Goal: Find specific page/section

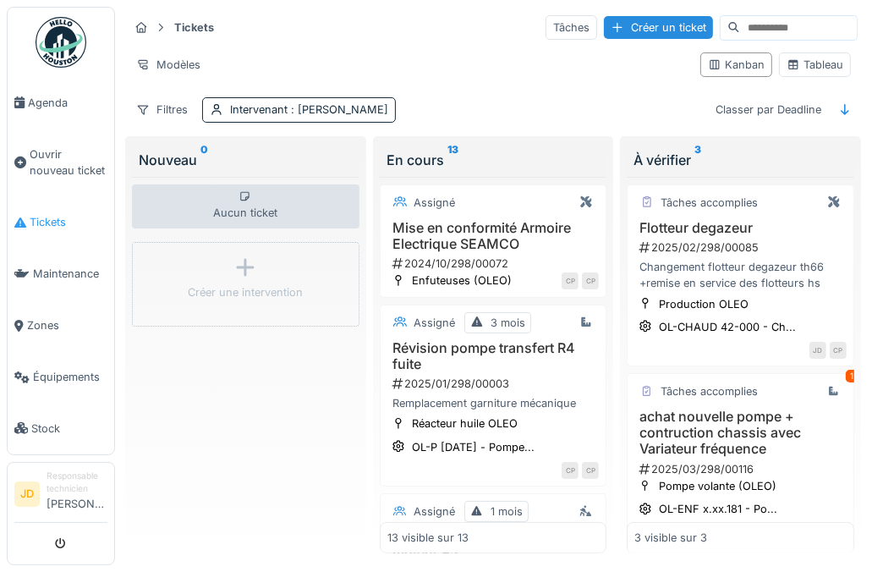
click at [59, 218] on span "Tickets" at bounding box center [69, 222] width 78 height 16
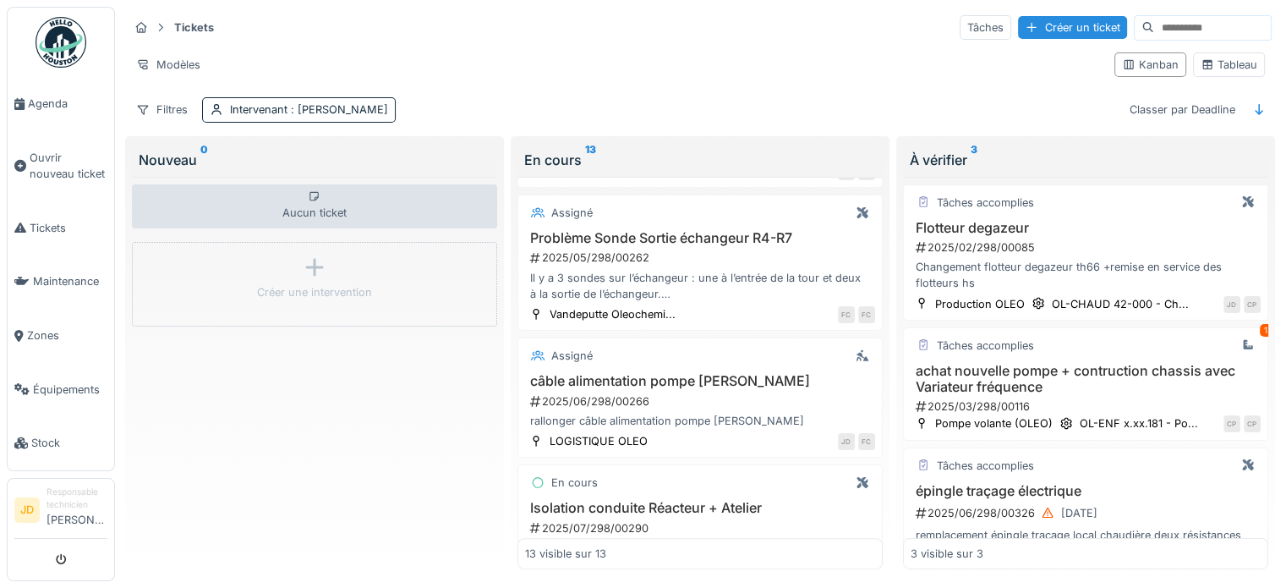
scroll to position [592, 0]
click at [1198, 55] on div "Tableau" at bounding box center [1229, 64] width 72 height 25
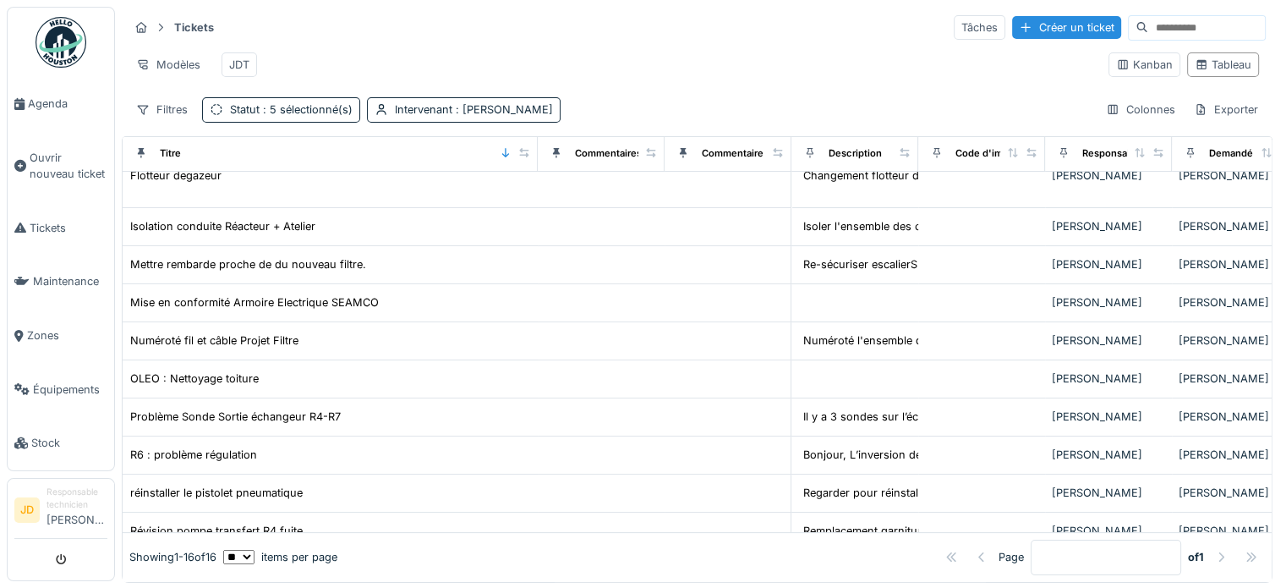
scroll to position [389, 0]
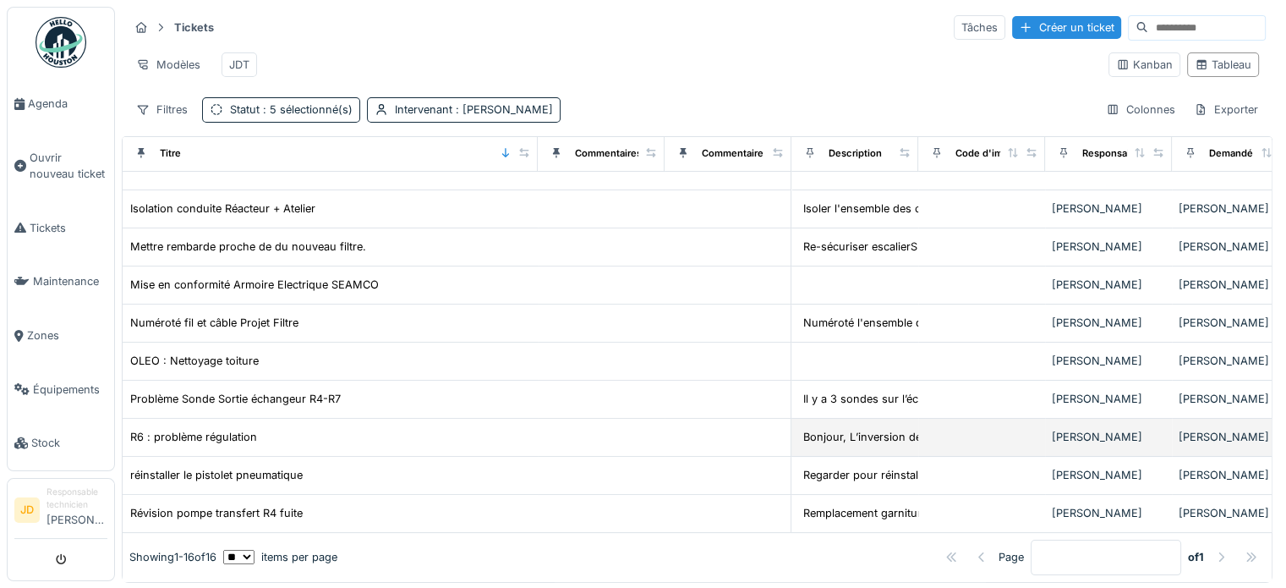
click at [208, 422] on td "R6 : problème régulation" at bounding box center [330, 438] width 415 height 38
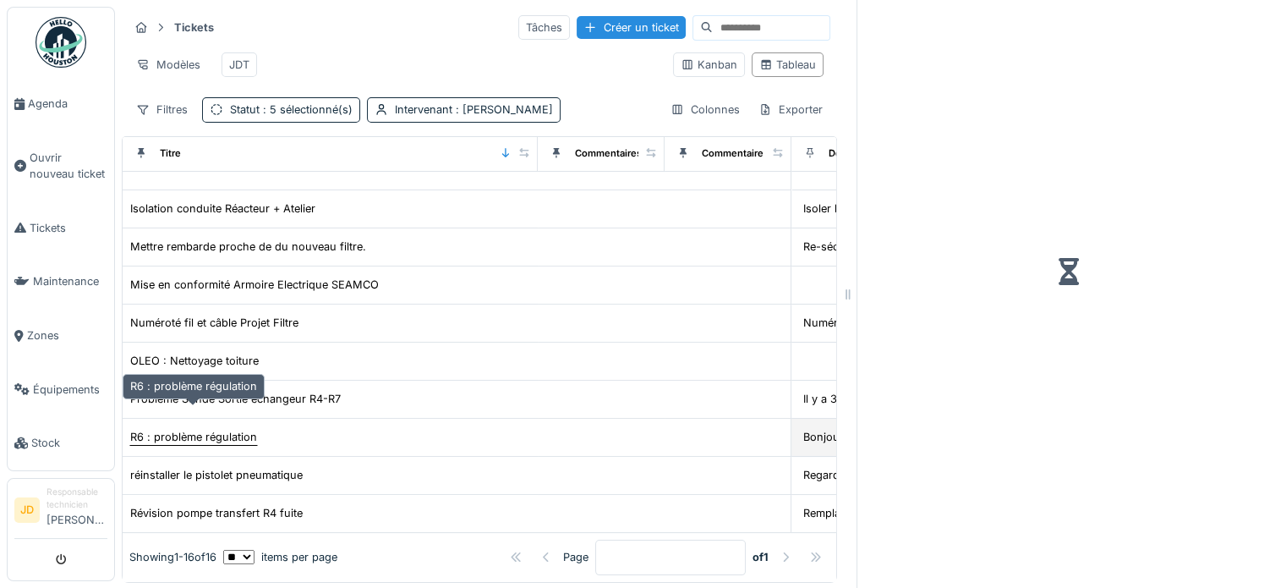
click at [212, 429] on div "R6 : problème régulation" at bounding box center [193, 437] width 127 height 16
